Goal: Information Seeking & Learning: Stay updated

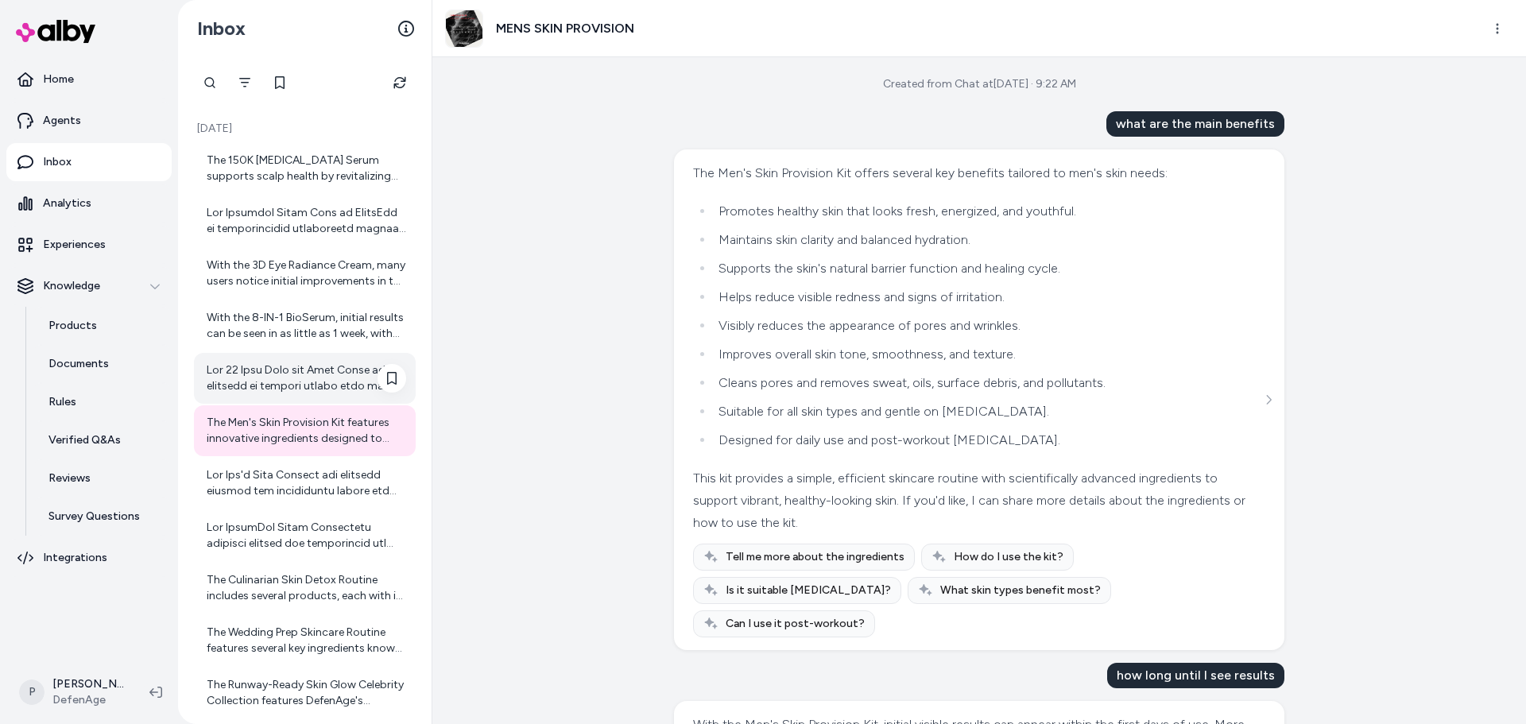
click at [312, 395] on div at bounding box center [305, 378] width 222 height 51
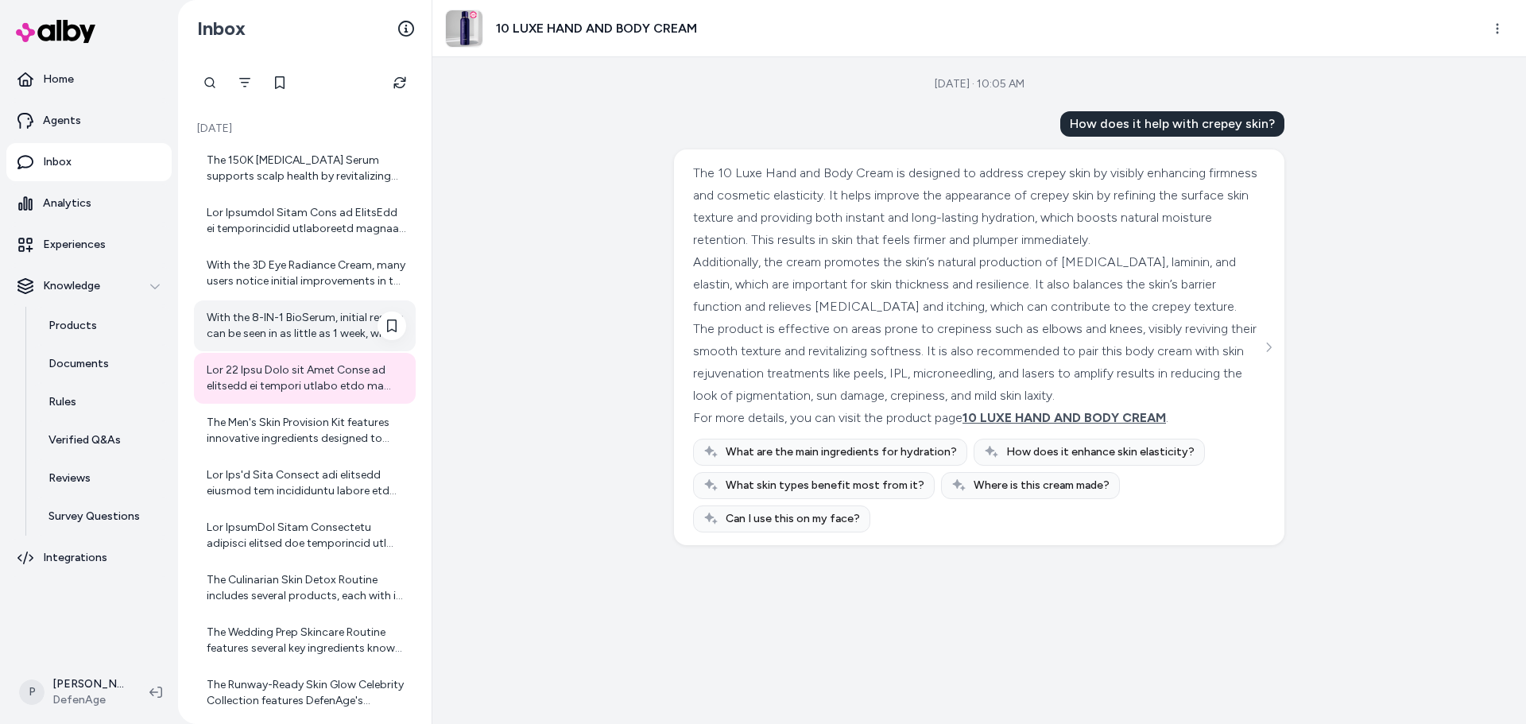
click at [289, 320] on div "With the 8-IN-1 BioSerum, initial results can be seen in as little as 1 week, w…" at bounding box center [307, 326] width 200 height 32
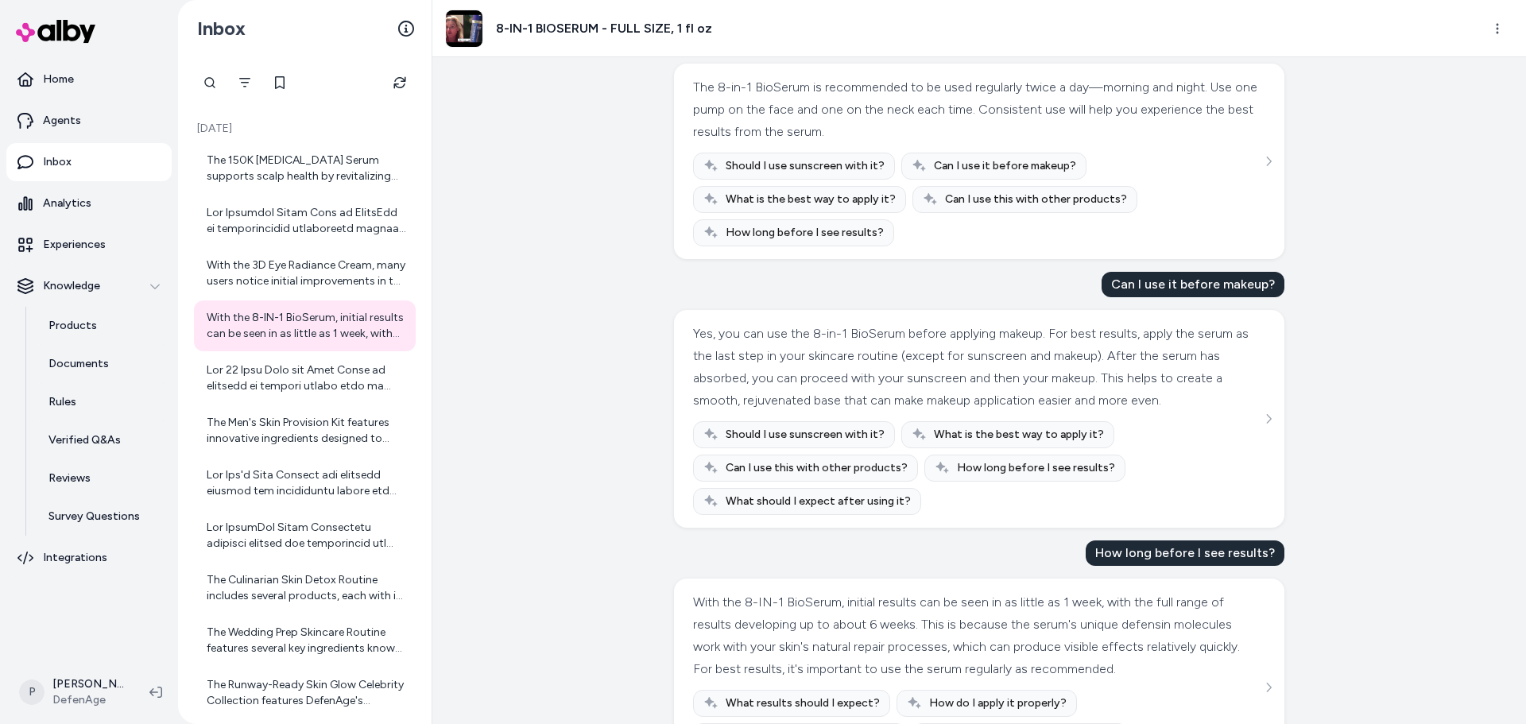
scroll to position [200, 0]
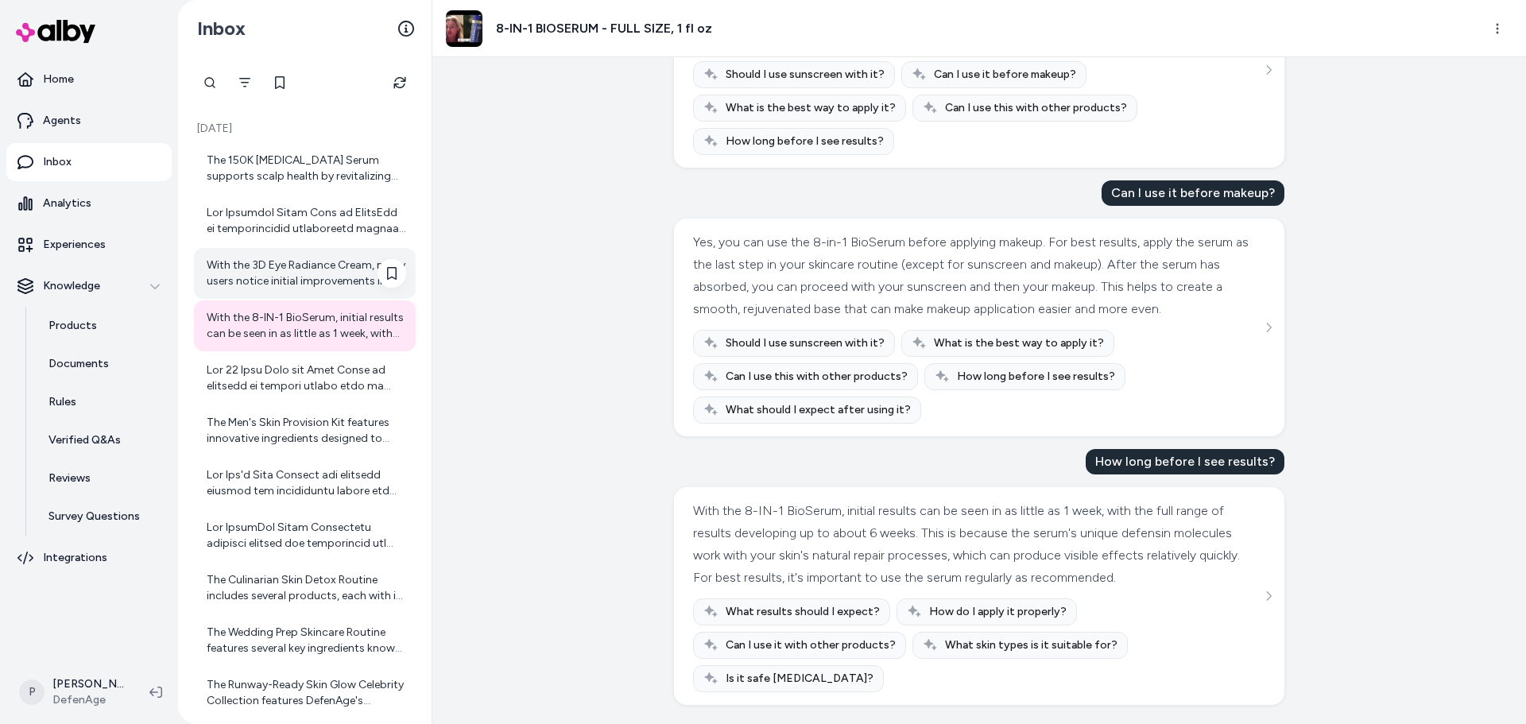
click at [317, 265] on div "With the 3D Eye Radiance Cream, many users notice initial improvements in the a…" at bounding box center [307, 274] width 200 height 32
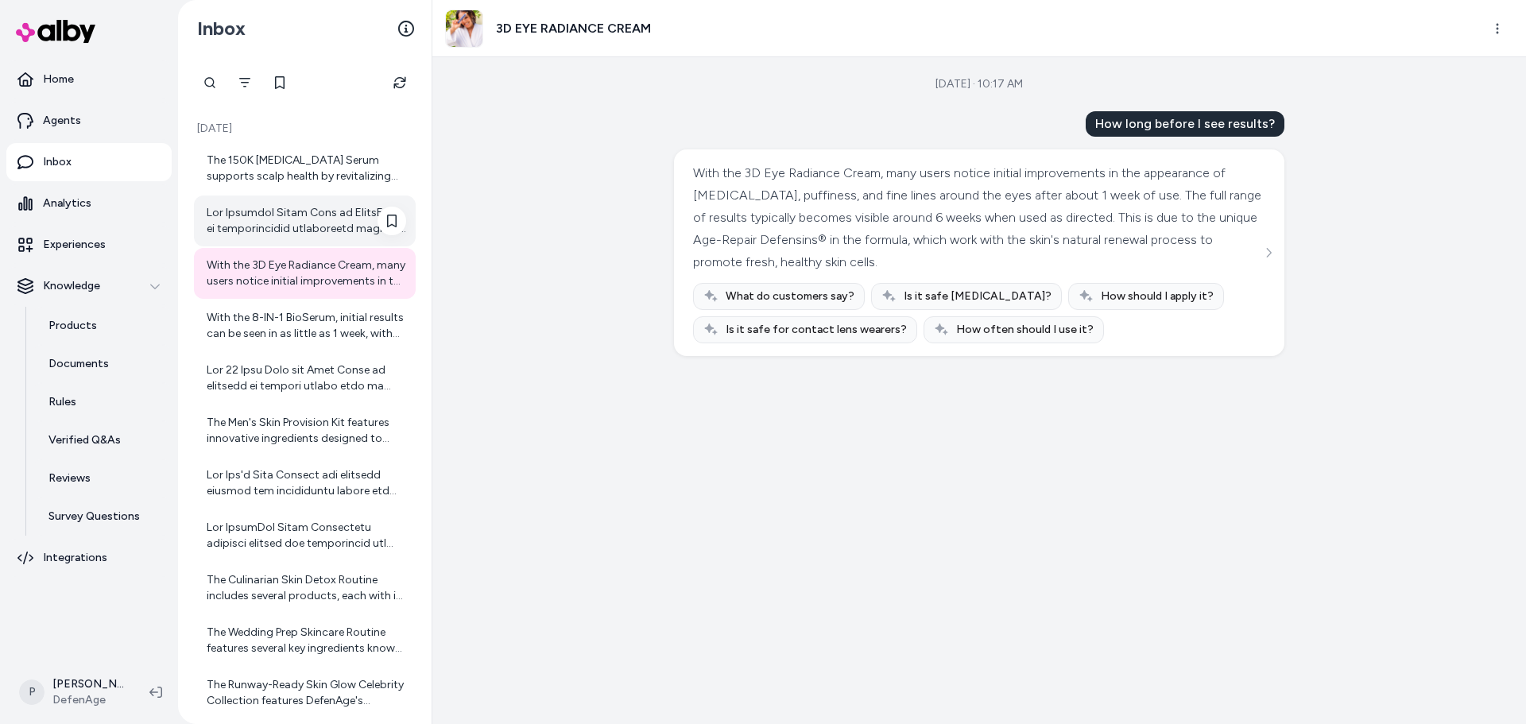
click at [323, 208] on div at bounding box center [307, 221] width 200 height 32
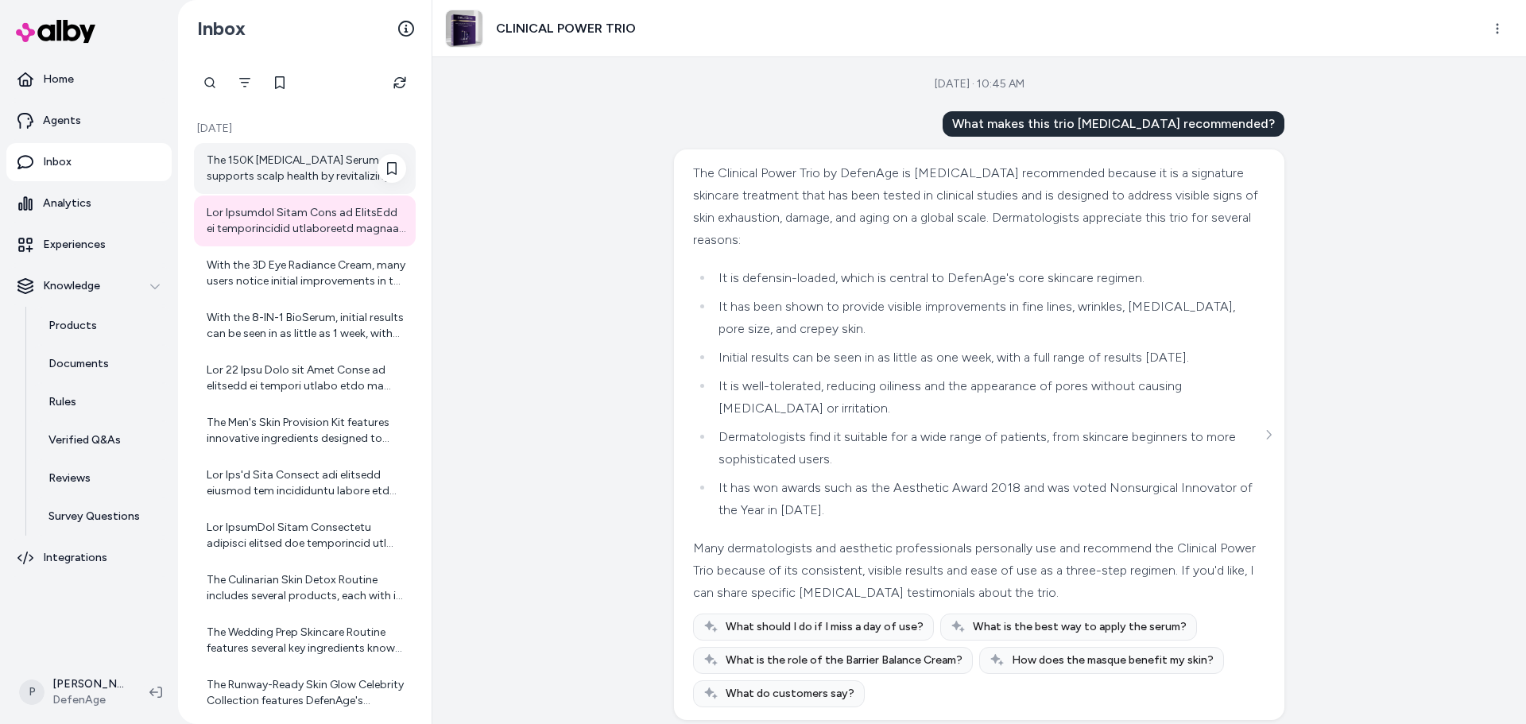
click at [322, 169] on div "The 150K Hair Follicle Serum supports scalp health by revitalizing the environm…" at bounding box center [307, 169] width 200 height 32
